Goal: Check status: Check status

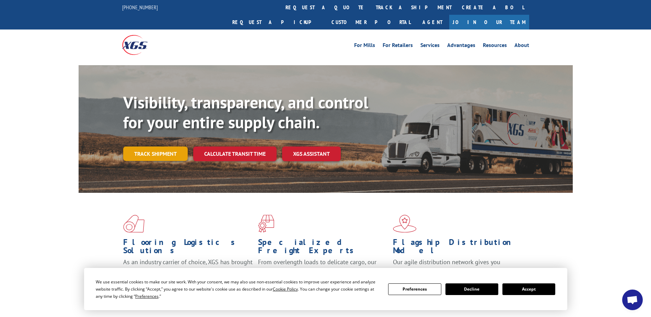
click at [164, 147] on link "Track shipment" at bounding box center [155, 154] width 65 height 14
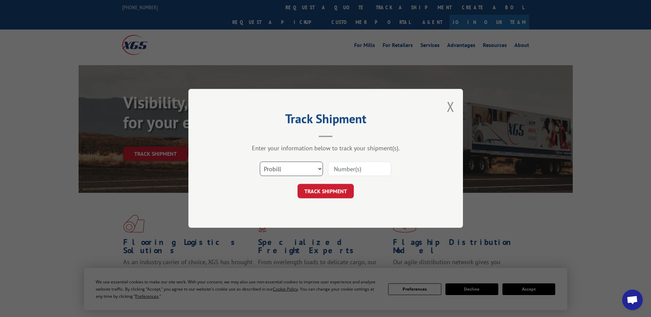
click at [317, 166] on select "Select category... Probill BOL PO" at bounding box center [291, 169] width 63 height 14
select select "bol"
click at [260, 162] on select "Select category... Probill BOL PO" at bounding box center [291, 169] width 63 height 14
click at [357, 161] on div at bounding box center [359, 169] width 63 height 16
click at [358, 169] on input at bounding box center [359, 169] width 63 height 14
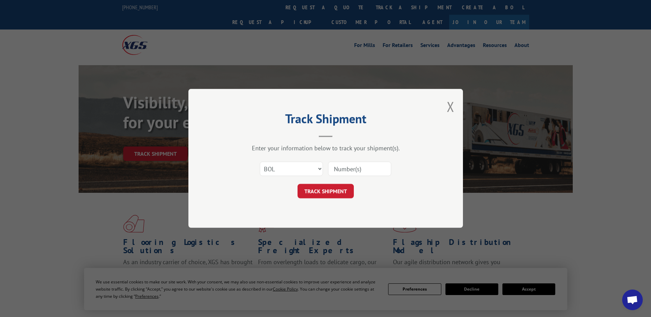
paste input "7076247"
click at [340, 193] on button "TRACK SHIPMENT" at bounding box center [326, 191] width 56 height 14
click at [332, 192] on button "TRACK SHIPMENT" at bounding box center [326, 191] width 56 height 14
click at [345, 171] on input "7076247" at bounding box center [359, 169] width 63 height 14
click at [368, 181] on form "Select category... Probill BOL PO 7076247 The field is not valid TRACK SHIPMENT" at bounding box center [326, 178] width 206 height 41
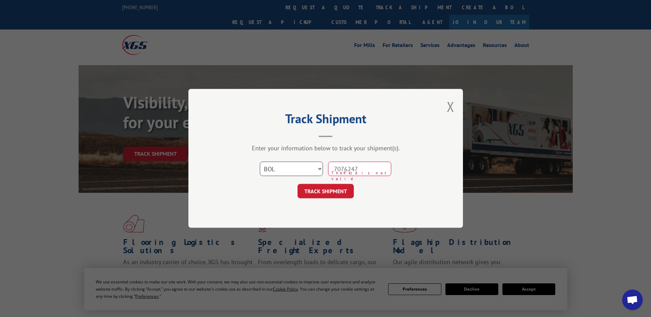
click at [300, 167] on select "Select category... Probill BOL PO" at bounding box center [291, 169] width 63 height 14
click at [314, 165] on select "Select category... Probill BOL PO" at bounding box center [291, 169] width 63 height 14
click at [352, 173] on input "7076247" at bounding box center [359, 169] width 63 height 14
click at [385, 171] on input "7076247" at bounding box center [359, 169] width 63 height 14
click at [347, 170] on input "7076247" at bounding box center [359, 169] width 63 height 14
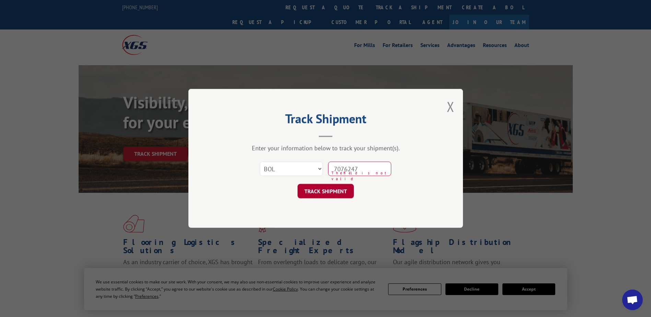
click at [342, 195] on button "TRACK SHIPMENT" at bounding box center [326, 191] width 56 height 14
click at [380, 170] on input "7076247" at bounding box center [359, 169] width 63 height 14
drag, startPoint x: 377, startPoint y: 168, endPoint x: 316, endPoint y: 171, distance: 60.9
click at [316, 171] on div "Select category... Probill BOL PO 7076247 The field is not valid" at bounding box center [326, 169] width 206 height 23
click at [298, 184] on button "TRACK SHIPMENT" at bounding box center [326, 191] width 56 height 14
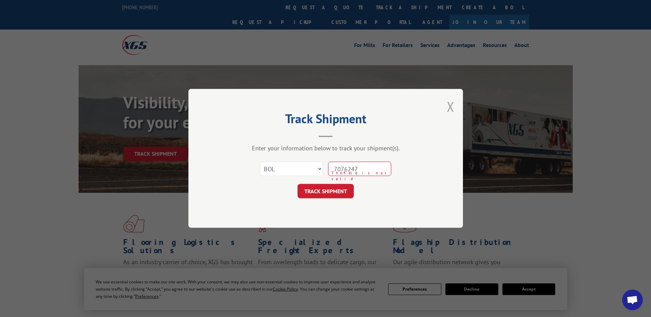
click at [450, 110] on button "Close modal" at bounding box center [451, 106] width 8 height 18
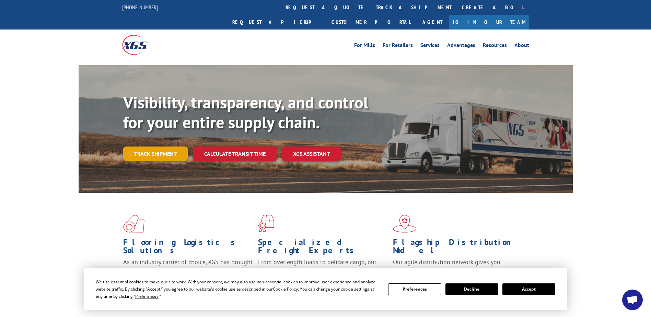
click at [161, 147] on link "Track shipment" at bounding box center [155, 154] width 65 height 14
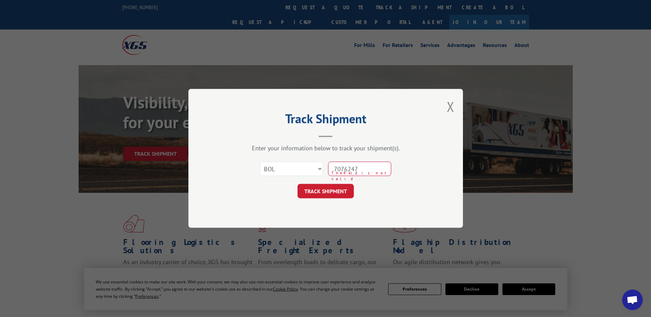
drag, startPoint x: 341, startPoint y: 168, endPoint x: 343, endPoint y: 175, distance: 7.5
click at [341, 168] on input "7076247" at bounding box center [359, 169] width 63 height 14
type input "7"
paste input "7076247"
type input "7076247"
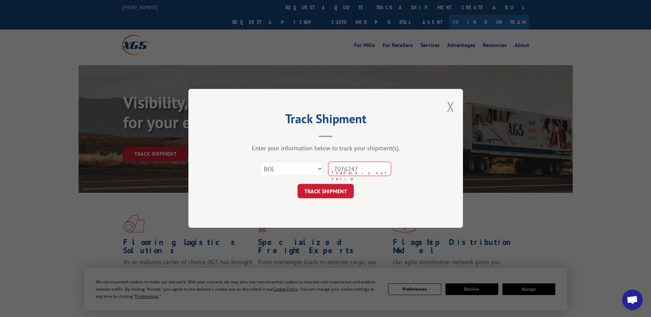
click at [451, 108] on button "Close modal" at bounding box center [451, 106] width 8 height 18
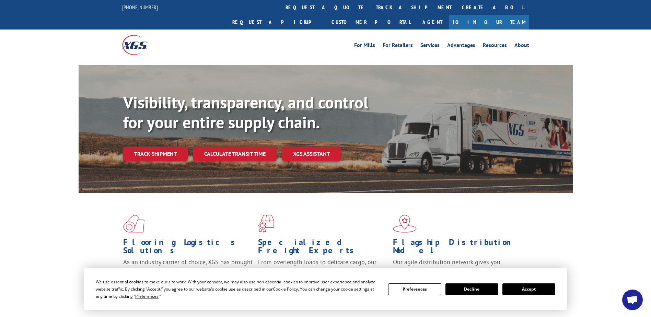
click at [527, 289] on button "Accept" at bounding box center [529, 290] width 53 height 12
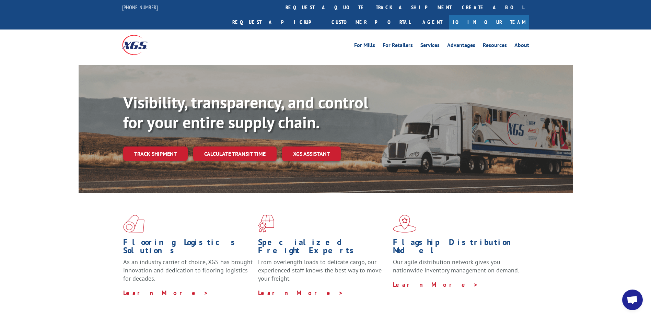
click at [604, 227] on div "Flooring Logistics Solutions As an industry carrier of choice, XGS has brought …" at bounding box center [325, 262] width 651 height 138
click at [416, 15] on link "Customer Portal" at bounding box center [370, 22] width 89 height 15
